Goal: Find specific fact

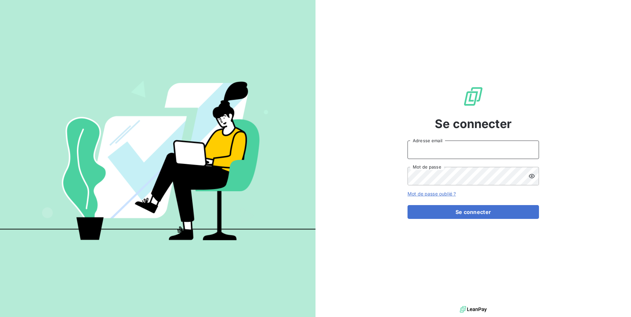
click at [425, 149] on input "Adresse email" at bounding box center [473, 149] width 131 height 18
type input "admin@graitecusa"
click at [408, 205] on button "Se connecter" at bounding box center [473, 212] width 131 height 14
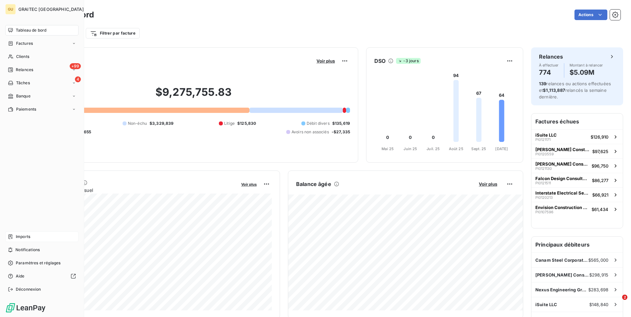
click at [25, 234] on span "Imports" at bounding box center [23, 236] width 14 height 6
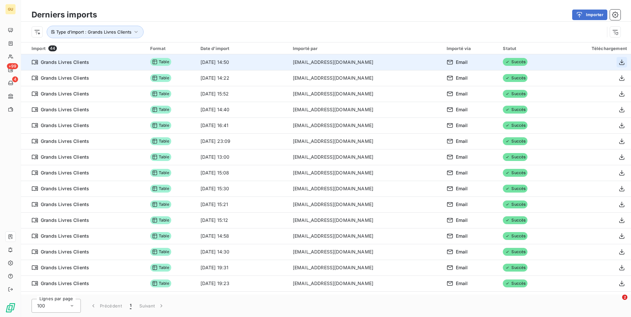
click at [621, 63] on icon "button" at bounding box center [622, 62] width 7 height 7
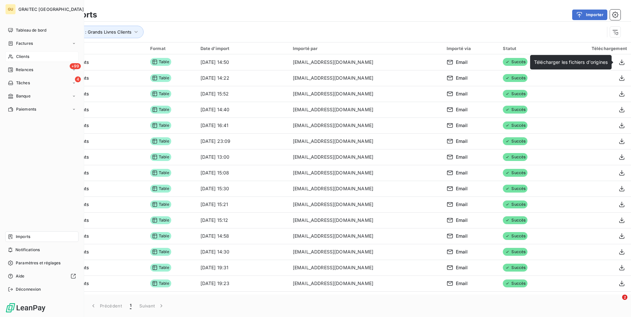
click at [32, 54] on div "Clients" at bounding box center [41, 56] width 73 height 11
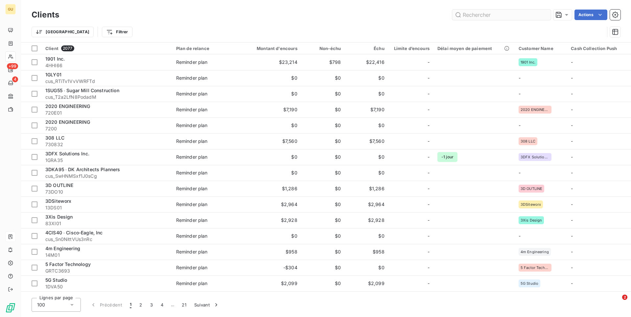
click at [476, 14] on input "text" at bounding box center [501, 15] width 99 height 11
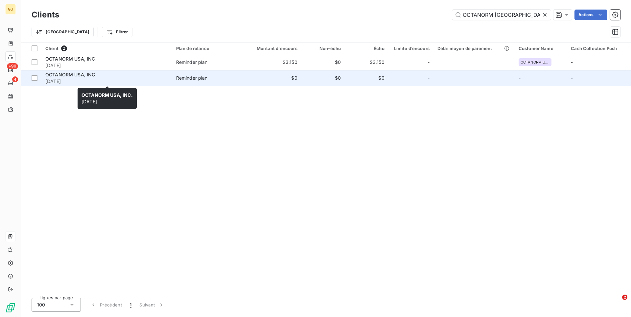
type input "OCTANORM [GEOGRAPHIC_DATA]"
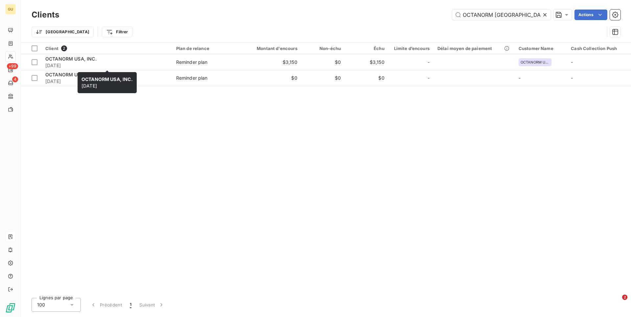
click at [134, 78] on div "OCTANORM USA, INC. [DATE] OCTANORM USA, INC. [DATE]" at bounding box center [107, 82] width 59 height 21
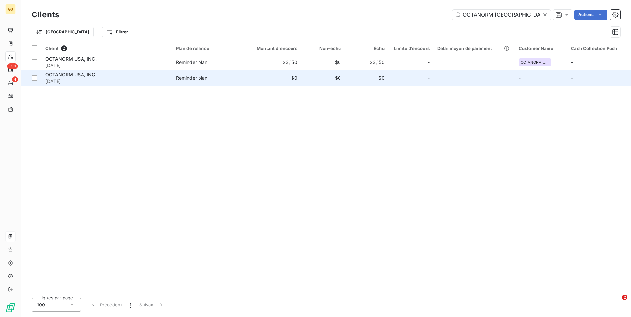
click at [148, 77] on div "OCTANORM USA, INC." at bounding box center [106, 74] width 123 height 7
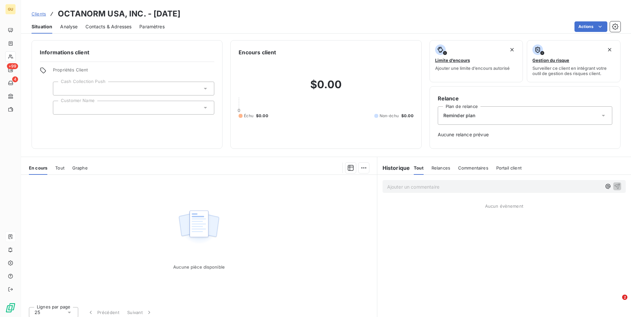
drag, startPoint x: 200, startPoint y: 12, endPoint x: 153, endPoint y: 14, distance: 46.7
click at [153, 14] on div "Clients OCTANORM USA, INC. - [DATE]" at bounding box center [326, 14] width 610 height 12
copy h3 "[DATE]"
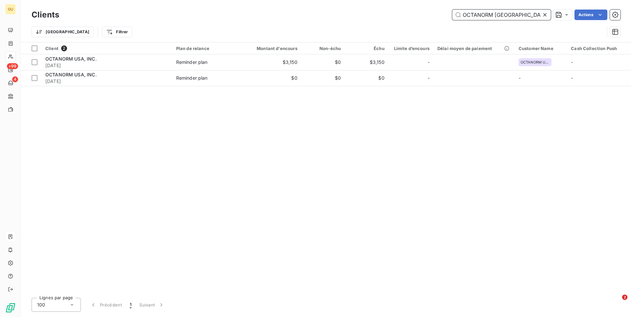
drag, startPoint x: 509, startPoint y: 13, endPoint x: 377, endPoint y: 13, distance: 132.1
click at [452, 13] on input "OCTANORM [GEOGRAPHIC_DATA]" at bounding box center [501, 15] width 99 height 11
paste input "Novum Structures"
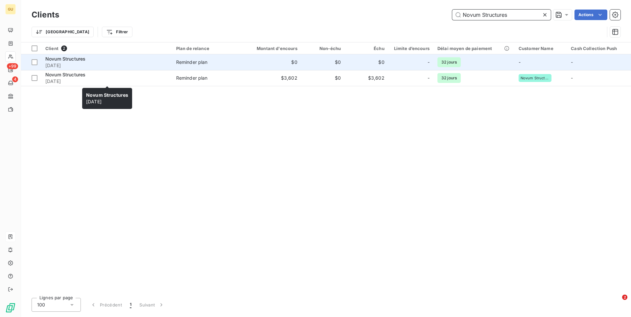
type input "Novum Structures"
click at [135, 59] on div "Novum Structures" at bounding box center [106, 59] width 123 height 7
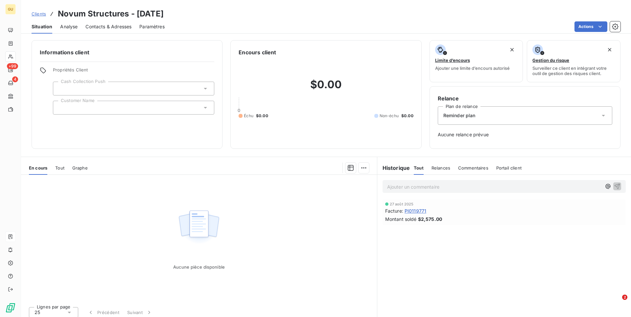
drag, startPoint x: 182, startPoint y: 16, endPoint x: 137, endPoint y: 14, distance: 45.1
click at [137, 14] on div "Clients Novum Structures - [DATE]" at bounding box center [326, 14] width 610 height 12
copy h3 "[DATE]"
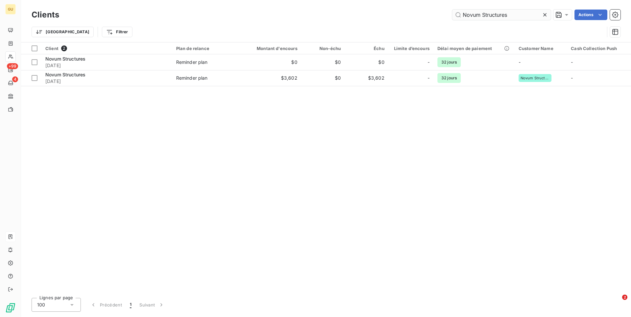
drag, startPoint x: 512, startPoint y: 16, endPoint x: 412, endPoint y: 12, distance: 100.0
click at [452, 12] on input "Novum Structures" at bounding box center [501, 15] width 99 height 11
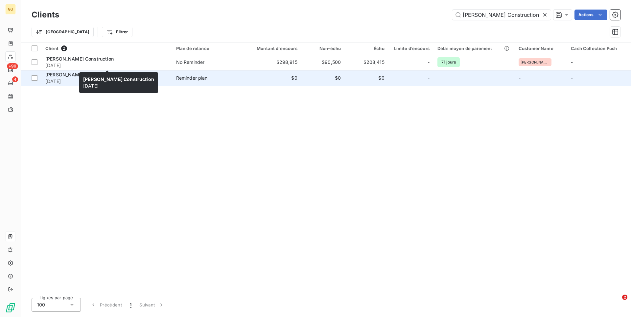
type input "[PERSON_NAME] Construction"
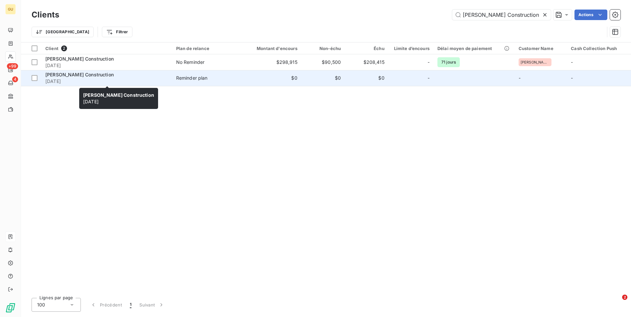
click at [149, 82] on span "[DATE]" at bounding box center [106, 81] width 123 height 7
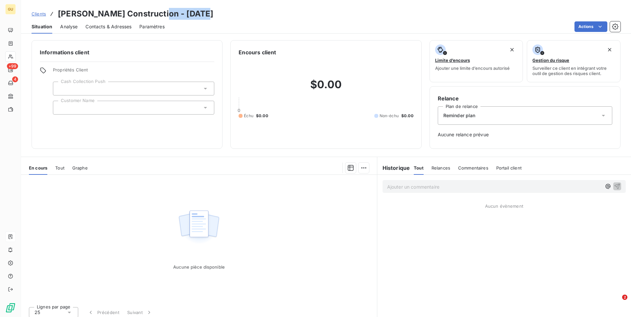
drag, startPoint x: 195, startPoint y: 14, endPoint x: 148, endPoint y: 14, distance: 47.0
click at [148, 14] on div "Clients [PERSON_NAME] Construction - [DATE]" at bounding box center [326, 14] width 610 height 12
copy h3 "[DATE]"
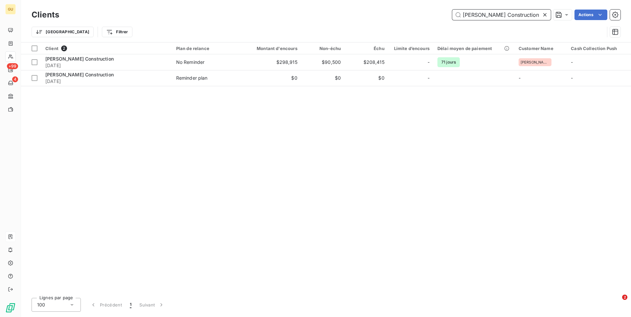
drag, startPoint x: 517, startPoint y: 14, endPoint x: 384, endPoint y: 13, distance: 133.1
click at [452, 13] on input "[PERSON_NAME] Construction" at bounding box center [501, 15] width 99 height 11
paste input "gna Decostar"
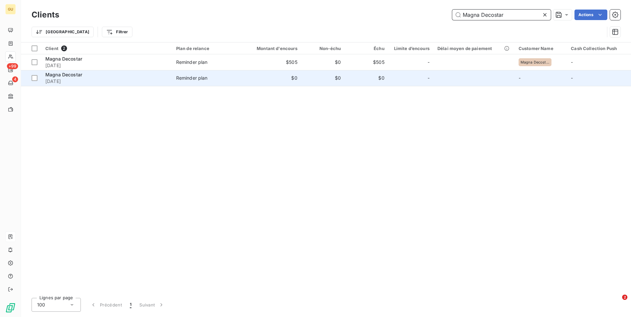
type input "Magna Decostar"
click at [156, 81] on span "[DATE]" at bounding box center [106, 81] width 123 height 7
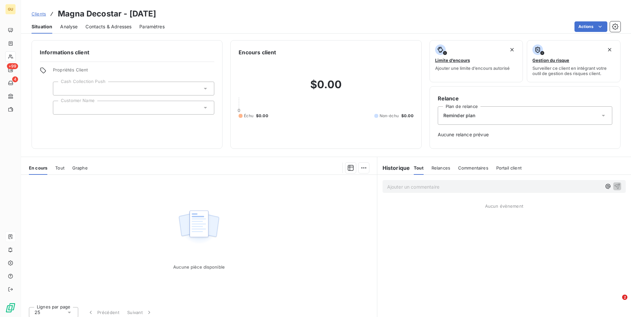
drag, startPoint x: 174, startPoint y: 16, endPoint x: 130, endPoint y: 18, distance: 43.7
click at [130, 18] on div "Clients Magna Decostar - [DATE]" at bounding box center [326, 14] width 610 height 12
copy h3 "[DATE]"
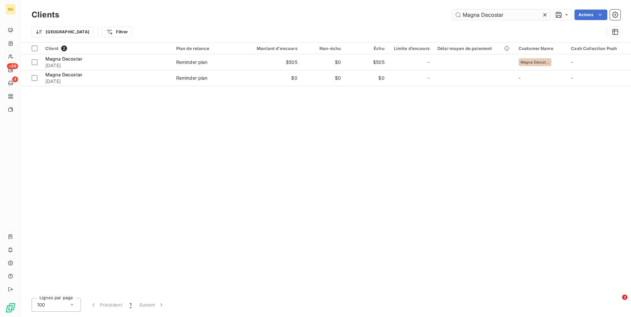
drag, startPoint x: 510, startPoint y: 16, endPoint x: 375, endPoint y: 12, distance: 135.2
click at [452, 12] on input "Magna Decostar" at bounding box center [501, 15] width 99 height 11
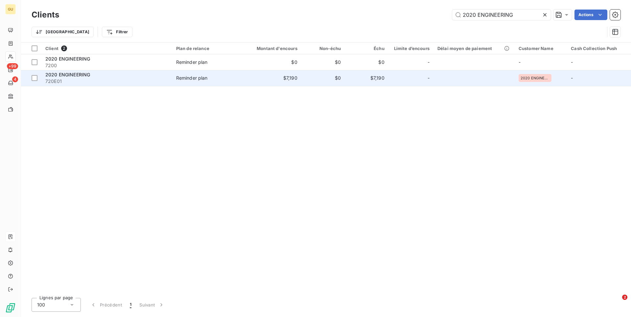
type input "2020 ENGINEERING"
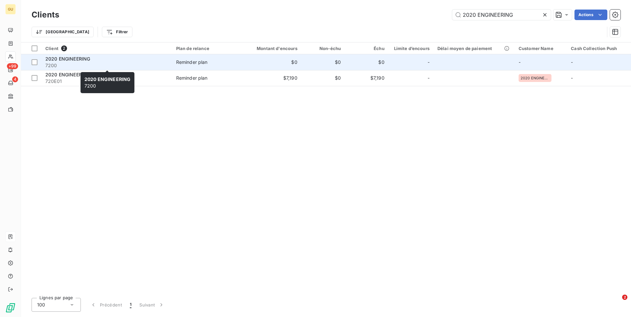
click at [141, 59] on div "2020 ENGINEERING" at bounding box center [106, 59] width 123 height 7
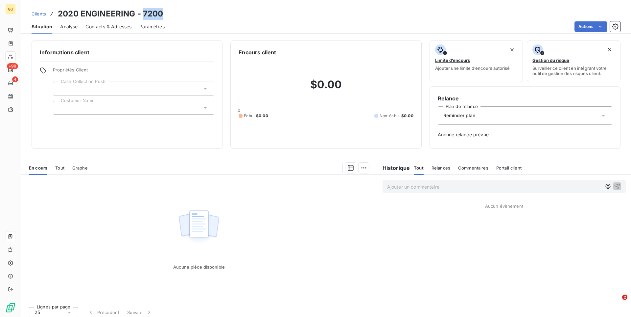
drag, startPoint x: 163, startPoint y: 16, endPoint x: 144, endPoint y: 14, distance: 19.1
click at [144, 14] on div "Clients 2020 ENGINEERING - 7200" at bounding box center [326, 14] width 610 height 12
copy h3 "7200"
